Goal: Use online tool/utility: Utilize a website feature to perform a specific function

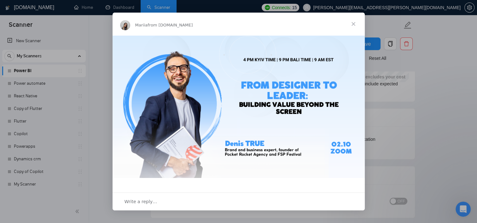
click at [354, 22] on span "Close" at bounding box center [353, 24] width 23 height 23
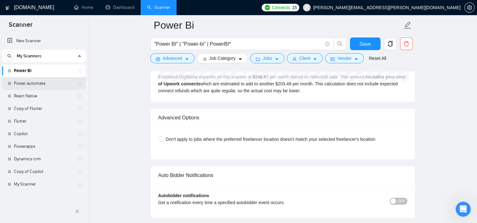
click at [29, 85] on link "Power automate" at bounding box center [44, 83] width 60 height 13
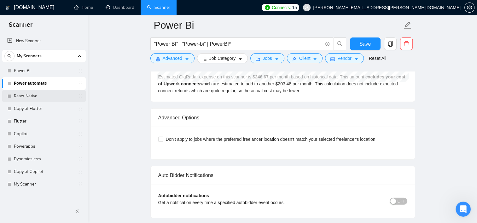
click at [28, 93] on link "React Native" at bounding box center [44, 96] width 60 height 13
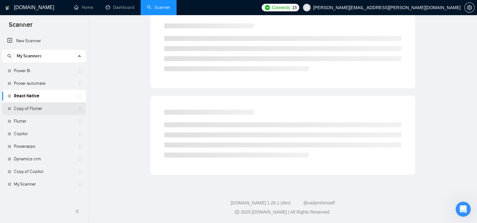
scroll to position [7, 0]
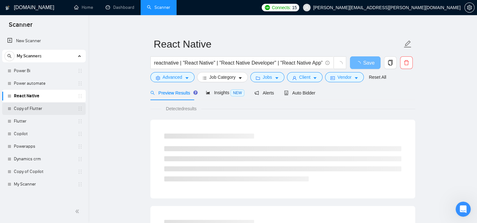
click at [38, 107] on link "Copy of Flutter" at bounding box center [44, 108] width 60 height 13
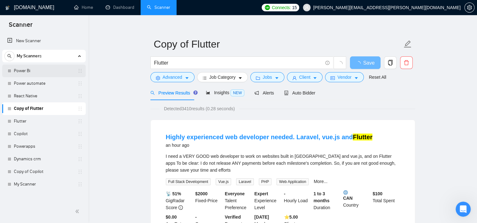
click at [31, 71] on link "Power Bi" at bounding box center [44, 71] width 60 height 13
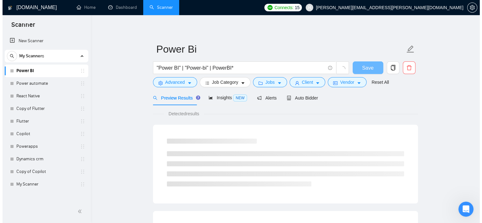
scroll to position [7, 0]
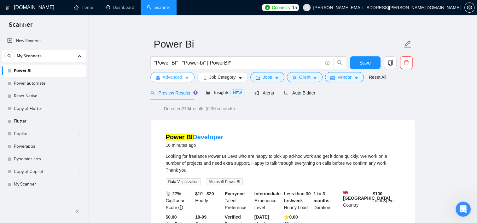
click at [182, 77] on button "Advanced" at bounding box center [172, 77] width 44 height 10
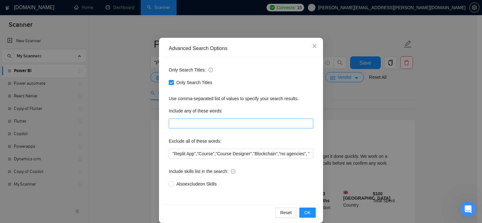
scroll to position [39, 0]
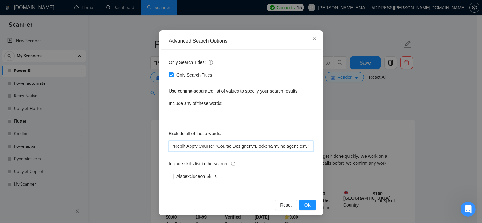
click at [247, 145] on input ""Replit App","Course","Course Designer","Blockchain","no agencies", "won't be r…" at bounding box center [241, 146] width 144 height 10
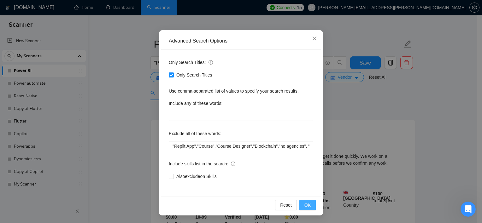
click at [308, 204] on span "OK" at bounding box center [307, 205] width 6 height 7
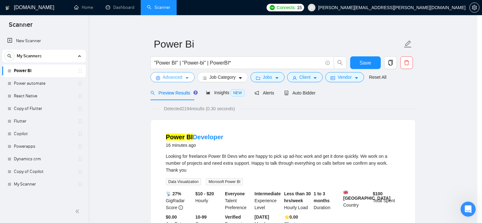
scroll to position [0, 0]
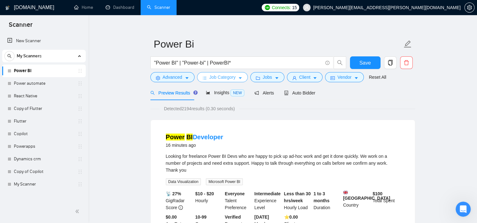
click at [236, 76] on button "Job Category" at bounding box center [222, 77] width 51 height 10
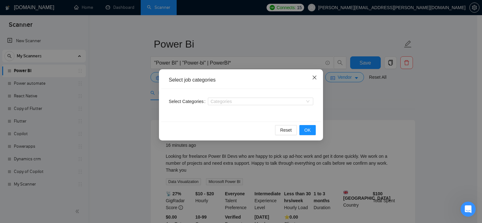
click at [314, 80] on icon "close" at bounding box center [314, 77] width 5 height 5
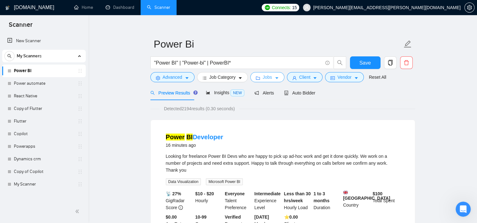
click at [263, 78] on span "Jobs" at bounding box center [267, 77] width 9 height 7
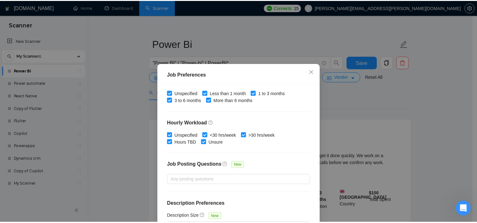
scroll to position [44, 0]
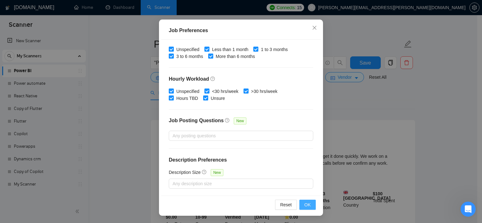
click at [301, 203] on button "OK" at bounding box center [307, 205] width 16 height 10
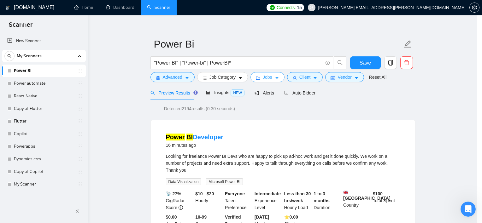
scroll to position [0, 0]
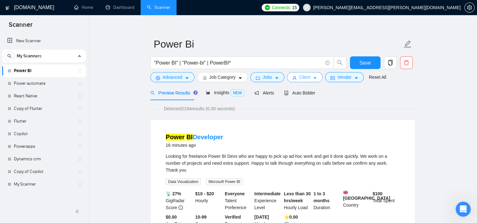
click at [307, 80] on span "Client" at bounding box center [304, 77] width 11 height 7
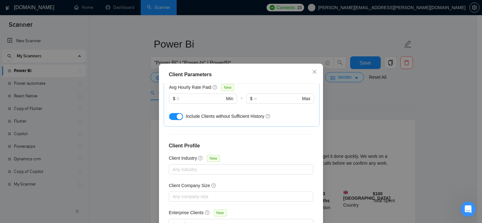
scroll to position [237, 0]
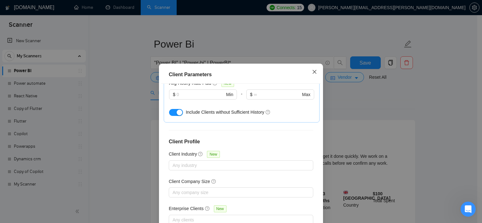
click at [313, 74] on icon "close" at bounding box center [314, 71] width 5 height 5
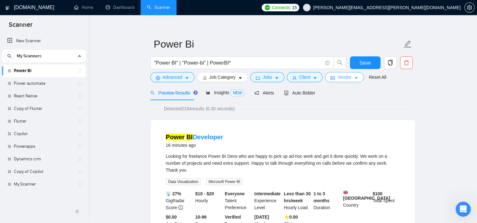
click at [341, 81] on button "Vendor" at bounding box center [344, 77] width 38 height 10
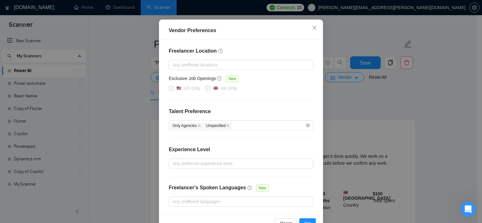
scroll to position [68, 0]
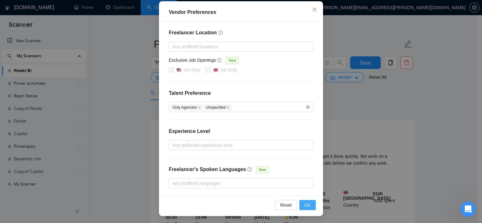
click at [304, 202] on span "OK" at bounding box center [307, 205] width 6 height 7
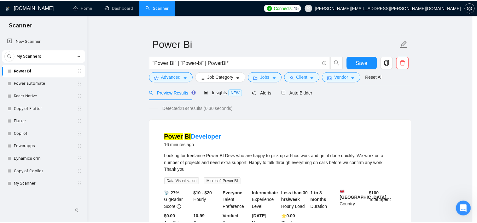
scroll to position [37, 0]
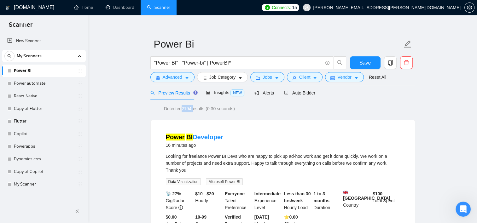
drag, startPoint x: 182, startPoint y: 111, endPoint x: 193, endPoint y: 112, distance: 11.4
click at [193, 112] on span "Detected 2194 results (0.30 seconds)" at bounding box center [200, 108] width 80 height 7
drag, startPoint x: 193, startPoint y: 112, endPoint x: 218, endPoint y: 111, distance: 24.6
click at [218, 111] on span "Detected 2194 results (0.30 seconds)" at bounding box center [200, 108] width 80 height 7
drag, startPoint x: 183, startPoint y: 109, endPoint x: 196, endPoint y: 111, distance: 13.3
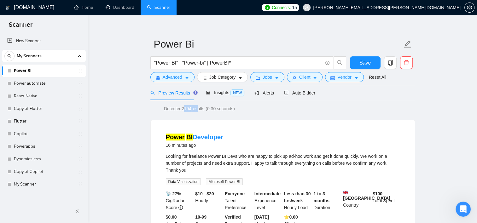
click at [196, 111] on span "Detected 2194 results (0.30 seconds)" at bounding box center [200, 108] width 80 height 7
drag, startPoint x: 196, startPoint y: 111, endPoint x: 260, endPoint y: 114, distance: 63.8
click at [225, 95] on span "Insights NEW" at bounding box center [225, 92] width 38 height 5
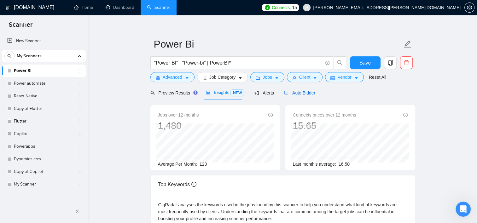
click at [303, 94] on span "Auto Bidder" at bounding box center [299, 92] width 31 height 5
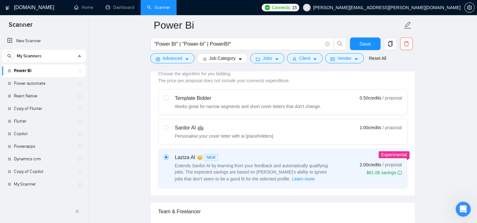
scroll to position [181, 0]
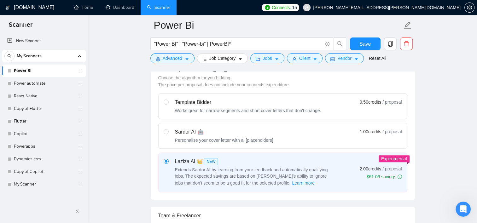
click at [227, 137] on div "Personalise your cover letter with ai [placeholders]" at bounding box center [224, 140] width 98 height 6
click at [168, 134] on input "radio" at bounding box center [166, 131] width 4 height 4
radio input "true"
radio input "false"
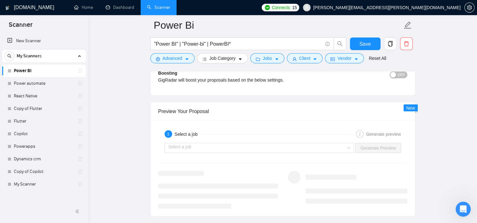
scroll to position [1189, 0]
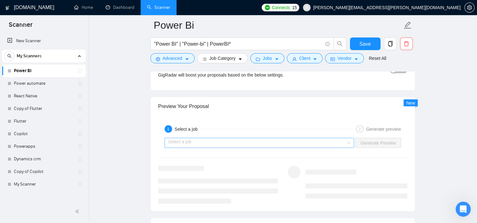
click at [211, 141] on input "search" at bounding box center [257, 142] width 178 height 9
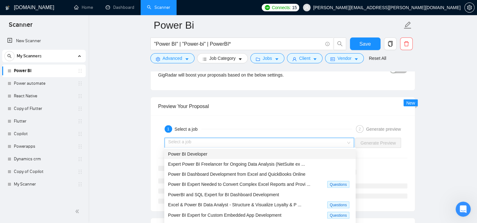
click at [206, 158] on div "Power BI Developer" at bounding box center [259, 154] width 191 height 10
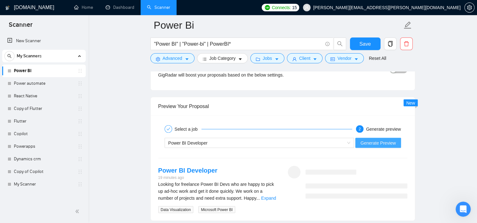
click at [371, 143] on span "Generate Preview" at bounding box center [377, 142] width 35 height 7
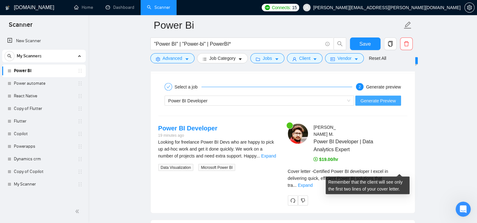
scroll to position [1231, 0]
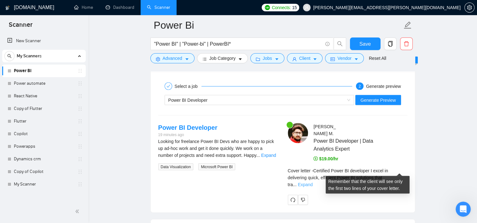
click at [313, 182] on link "Expand" at bounding box center [305, 184] width 15 height 5
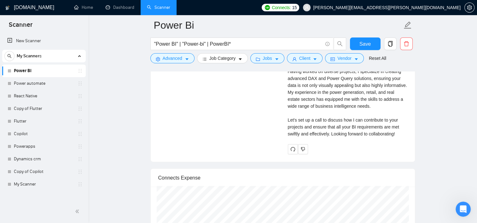
scroll to position [1394, 0]
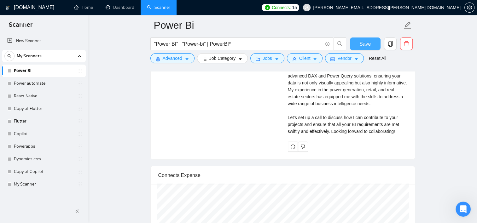
click at [366, 40] on span "Save" at bounding box center [364, 44] width 11 height 8
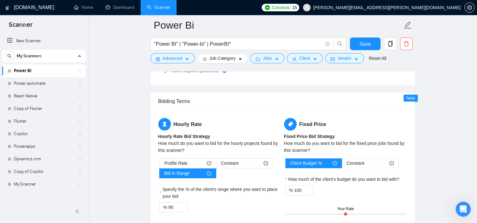
scroll to position [968, 0]
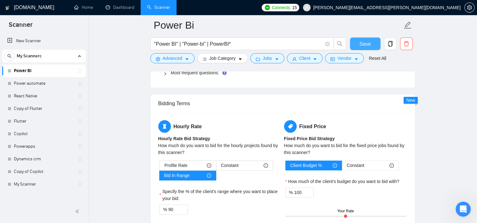
click at [362, 40] on span "Save" at bounding box center [364, 44] width 11 height 8
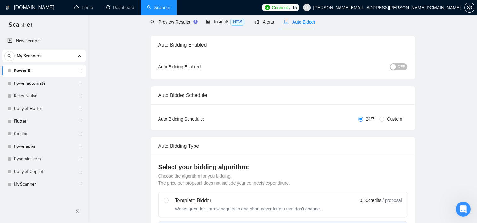
scroll to position [0, 0]
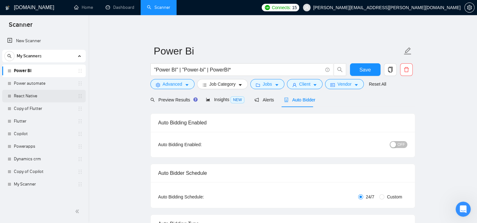
click at [42, 93] on link "React Native" at bounding box center [44, 96] width 60 height 13
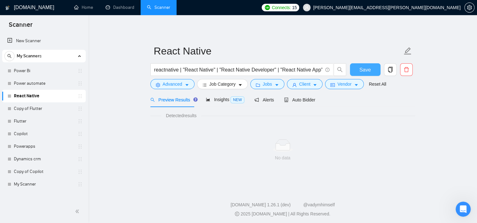
click at [356, 72] on button "Save" at bounding box center [365, 69] width 31 height 13
